Goal: Information Seeking & Learning: Learn about a topic

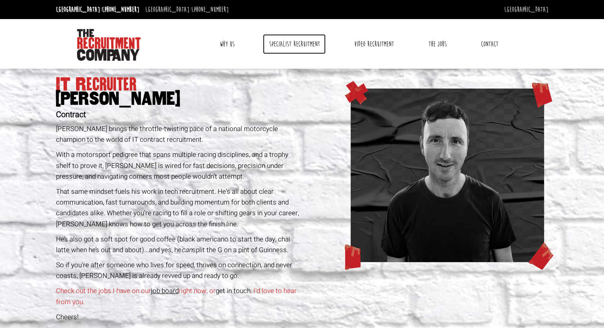
click at [278, 43] on link "Specialist Recruitment" at bounding box center [294, 44] width 63 height 20
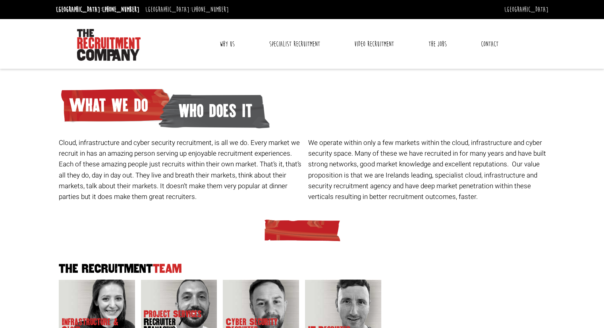
click at [228, 40] on link "Why Us" at bounding box center [227, 44] width 27 height 20
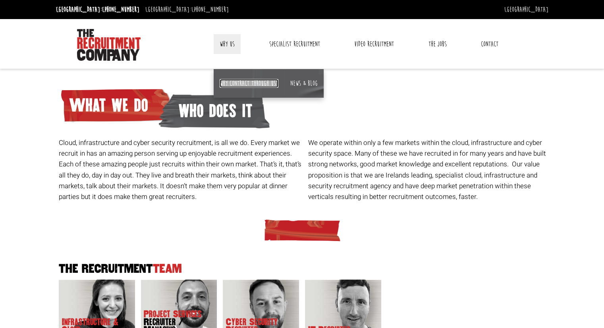
click at [240, 84] on link "Why contract through us?" at bounding box center [249, 83] width 59 height 9
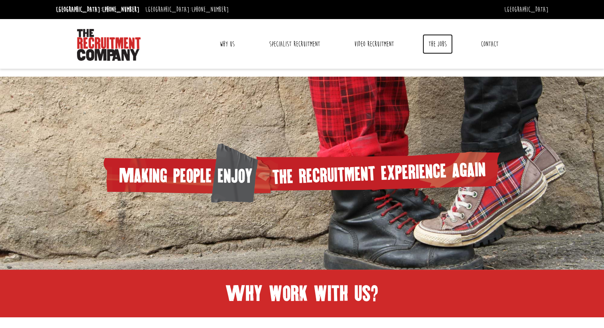
click at [433, 40] on link "The Jobs" at bounding box center [437, 44] width 30 height 20
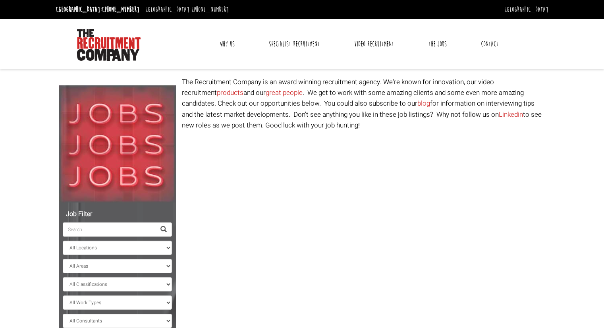
select select "[GEOGRAPHIC_DATA]"
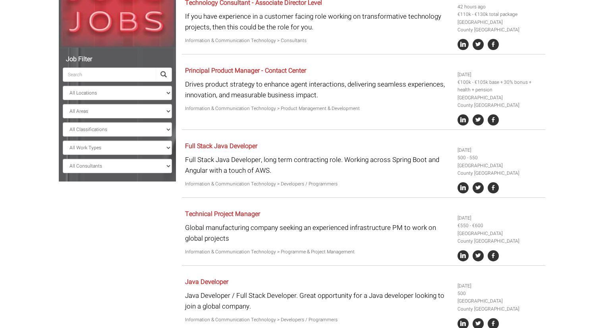
scroll to position [159, 0]
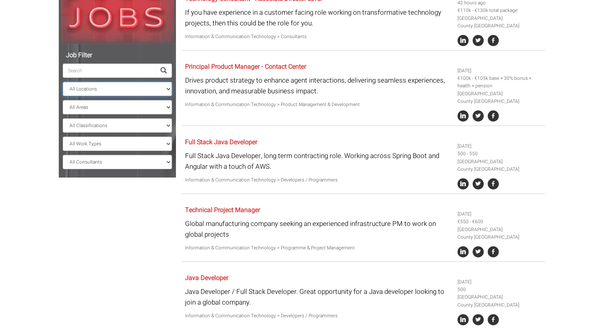
click at [143, 85] on select "All Locations Sydney Melbourne Ireland Sydney CBD Parramatta Circular Quay Nort…" at bounding box center [117, 89] width 109 height 14
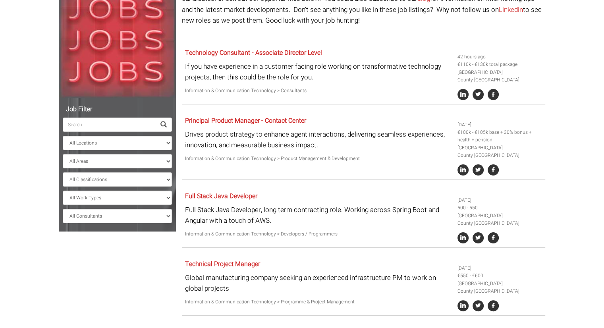
scroll to position [0, 0]
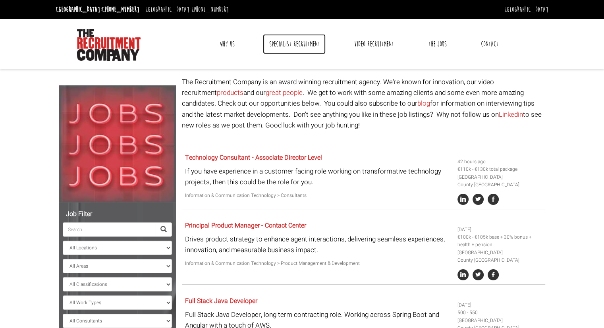
click at [298, 40] on link "Specialist Recruitment" at bounding box center [294, 44] width 63 height 20
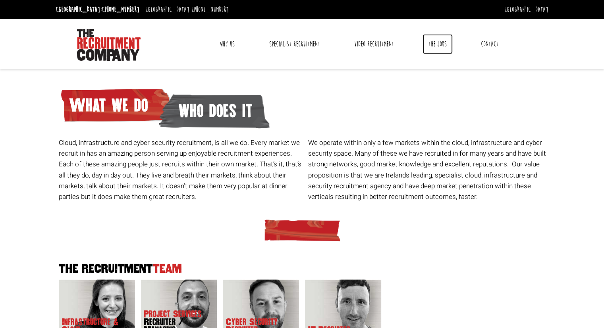
click at [432, 43] on link "The Jobs" at bounding box center [437, 44] width 30 height 20
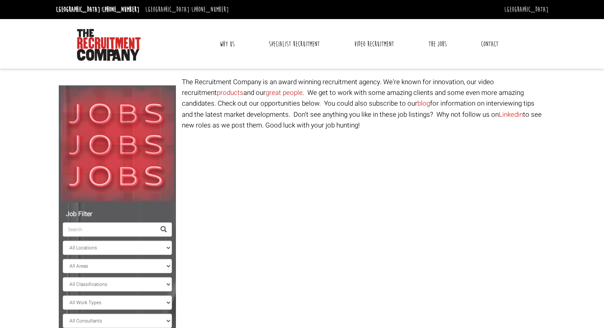
select select "[GEOGRAPHIC_DATA]"
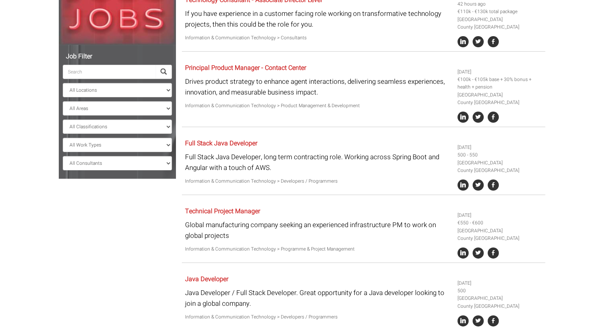
scroll to position [159, 0]
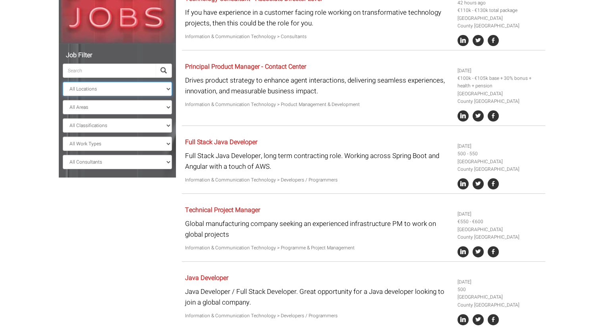
click at [133, 87] on select "All Locations [GEOGRAPHIC_DATA] [GEOGRAPHIC_DATA] [GEOGRAPHIC_DATA] [GEOGRAPHIC…" at bounding box center [117, 89] width 109 height 14
click at [91, 107] on select "All Areas County Dublin County Galway County Cork County Limerick" at bounding box center [117, 107] width 109 height 14
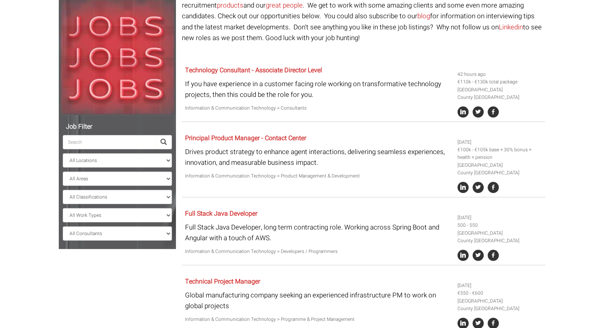
scroll to position [0, 0]
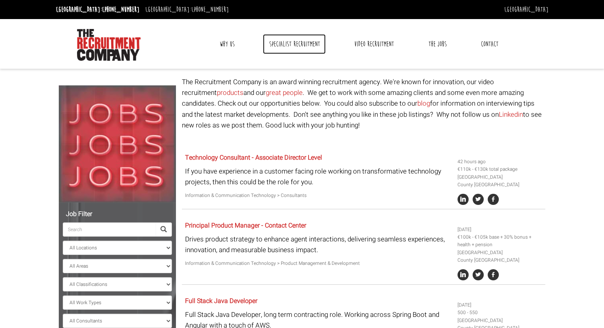
click at [296, 39] on link "Specialist Recruitment" at bounding box center [294, 44] width 63 height 20
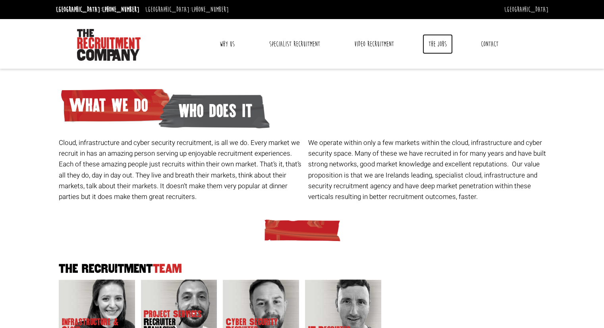
click at [433, 37] on link "The Jobs" at bounding box center [437, 44] width 30 height 20
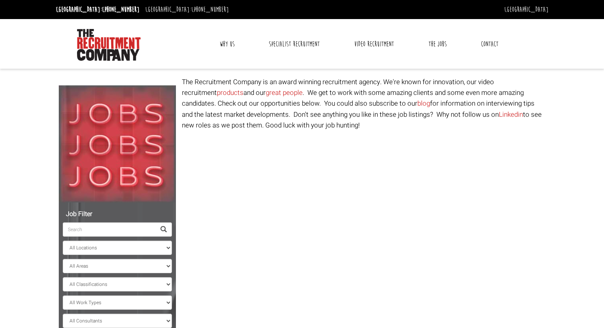
select select "[GEOGRAPHIC_DATA]"
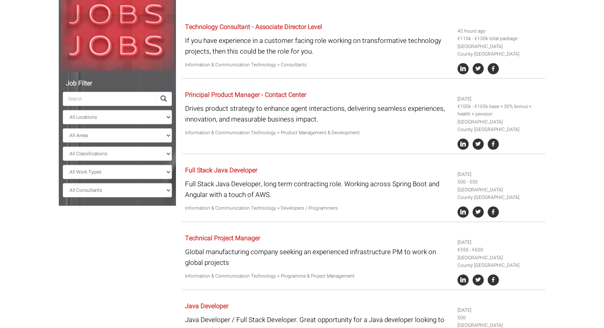
scroll to position [238, 0]
